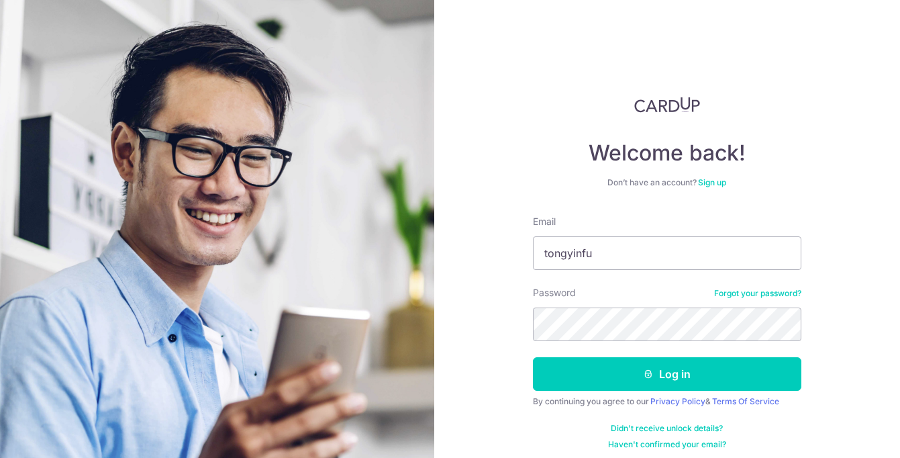
type input "[EMAIL_ADDRESS][DOMAIN_NAME]"
click at [533, 357] on button "Log in" at bounding box center [667, 374] width 268 height 34
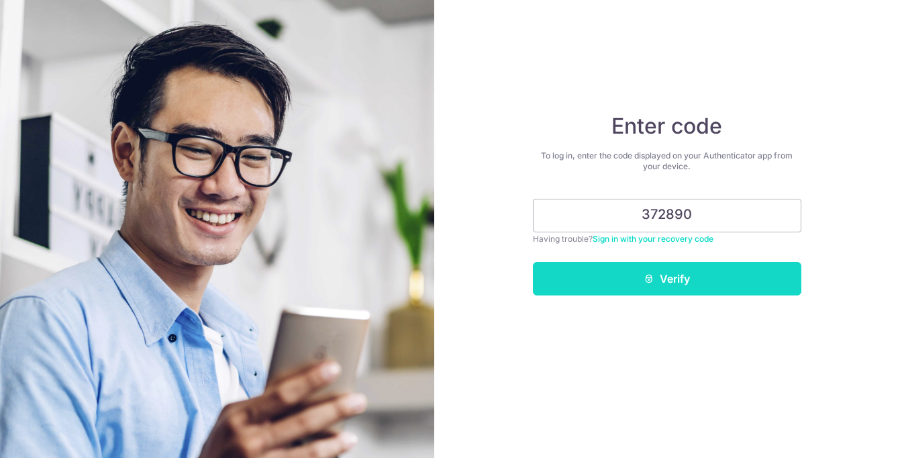
type input "372890"
click at [635, 279] on button "Verify" at bounding box center [667, 279] width 268 height 34
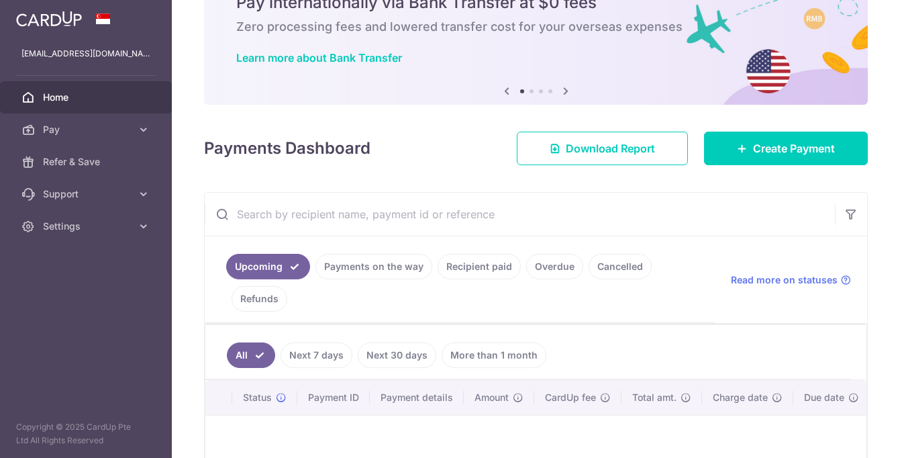
click at [462, 272] on link "Recipient paid" at bounding box center [479, 267] width 83 height 26
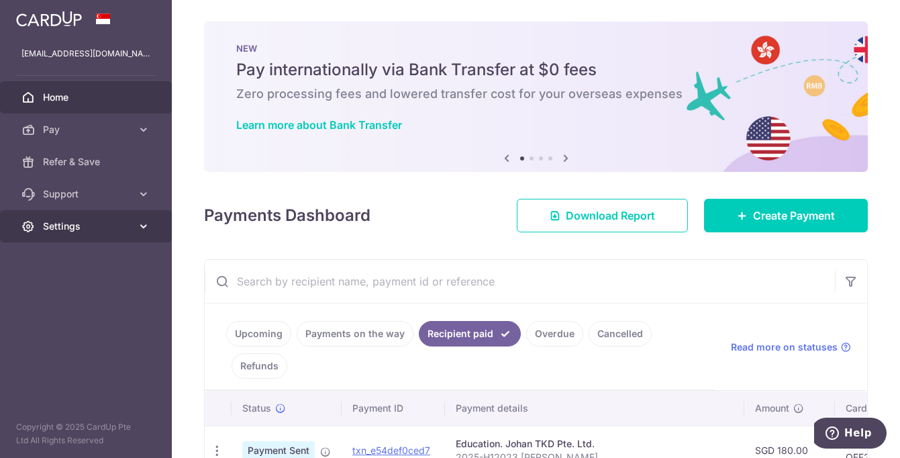
click at [74, 217] on link "Settings" at bounding box center [86, 226] width 172 height 32
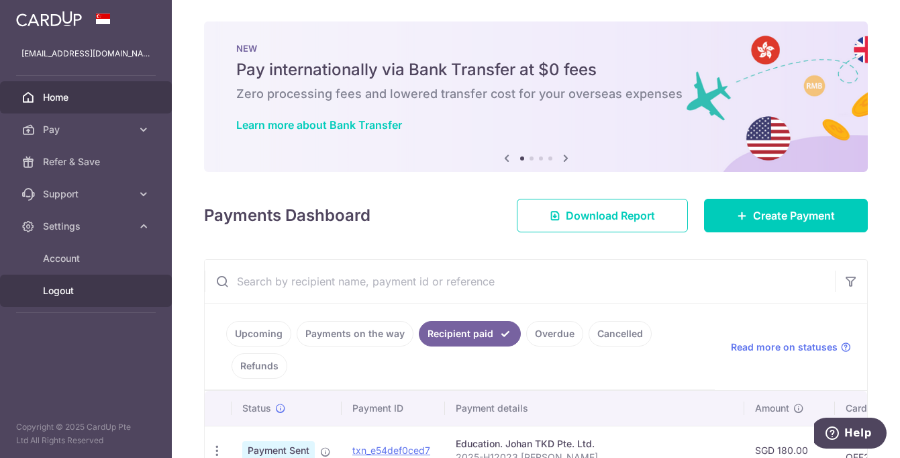
click at [62, 291] on span "Logout" at bounding box center [87, 290] width 89 height 13
